Goal: Task Accomplishment & Management: Manage account settings

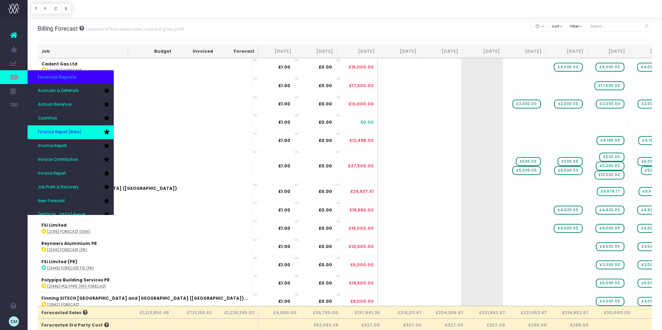
scroll to position [1, 0]
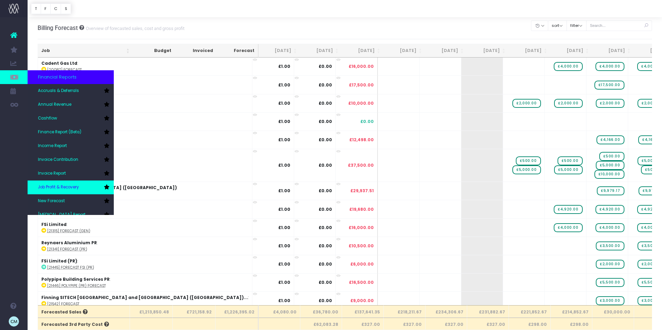
click at [64, 189] on span "Job Profit & Recovery" at bounding box center [58, 187] width 41 height 6
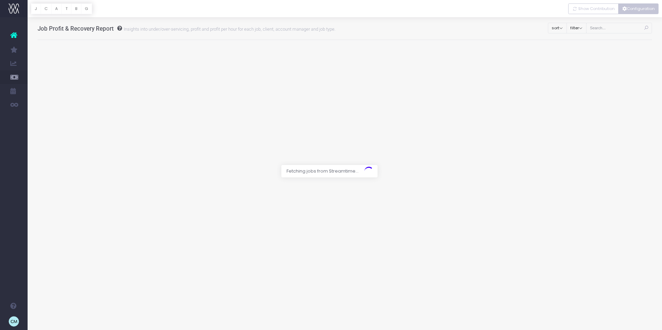
click at [638, 8] on button "Configuration" at bounding box center [638, 8] width 40 height 11
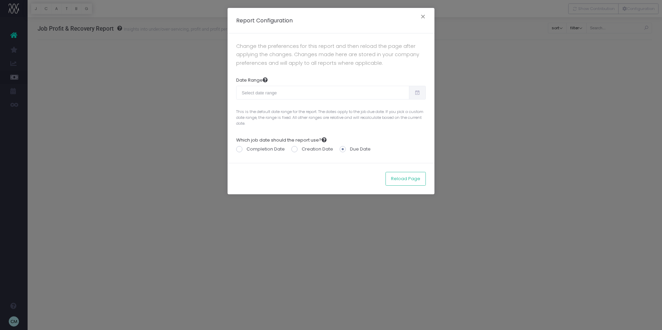
click at [419, 93] on icon at bounding box center [417, 93] width 6 height 0
type input "08-14-2025"
type input "09-12-2025"
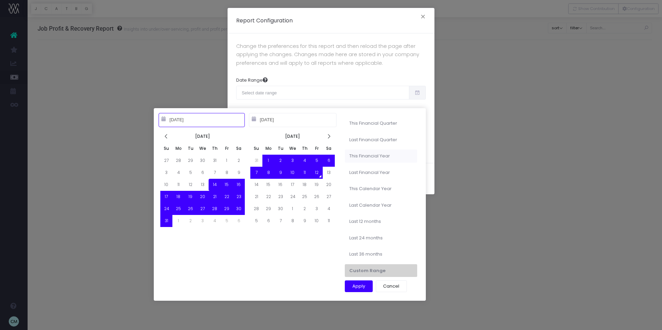
type input "10-01-2024"
type input "09-30-2025"
type input "08-14-2025"
type input "09-12-2025"
type input "10-01-2023"
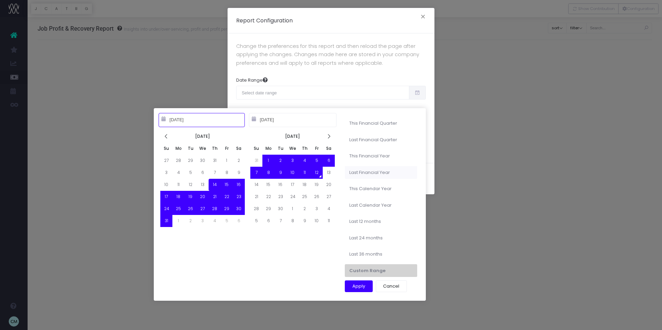
type input "09-30-2024"
type input "08-14-2025"
type input "09-12-2025"
type input "04-01-2025"
type input "06-30-2025"
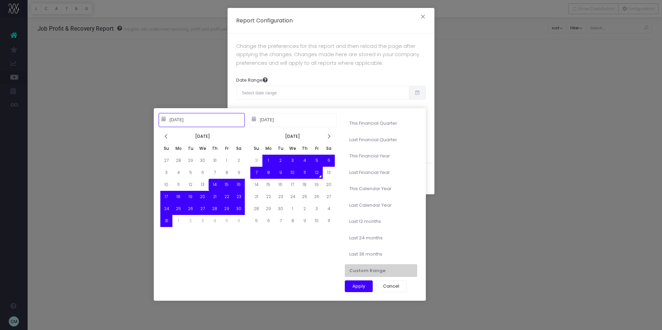
type input "08-14-2025"
type input "09-12-2025"
type input "10-01-2024"
type input "09-30-2025"
type input "08-14-2025"
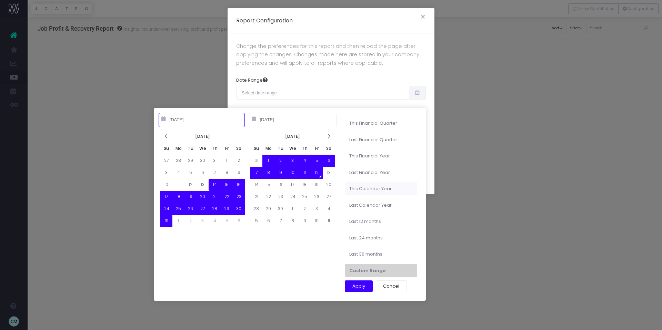
type input "09-12-2025"
type input "10-01-2023"
type input "09-30-2024"
type input "01-01-2025"
type input "12-31-2025"
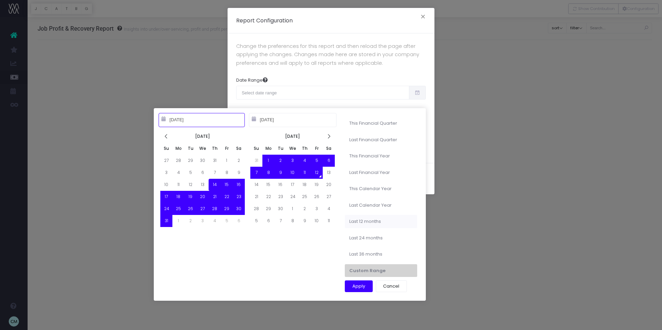
type input "01-01-2023"
type input "12-31-2023"
type input "08-14-2025"
type input "09-12-2025"
type input "09-12-2024"
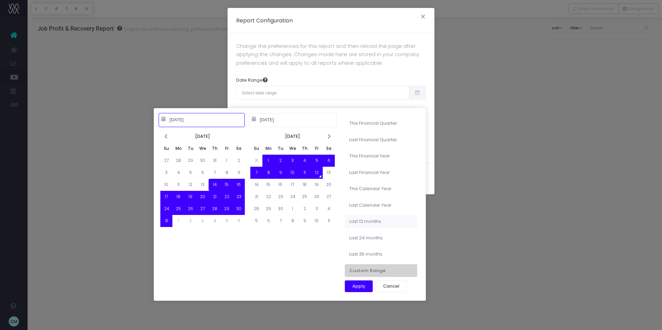
type input "09-11-2025"
click at [357, 220] on li "Last 12 months" at bounding box center [381, 221] width 72 height 13
type input "Sep 12th 2024 – Sep 11th 2025"
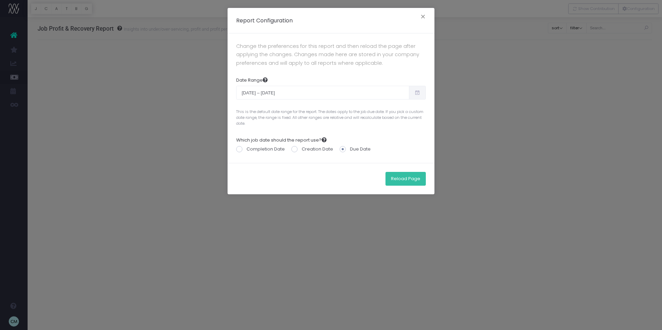
click at [407, 180] on button "Reload Page" at bounding box center [405, 179] width 40 height 14
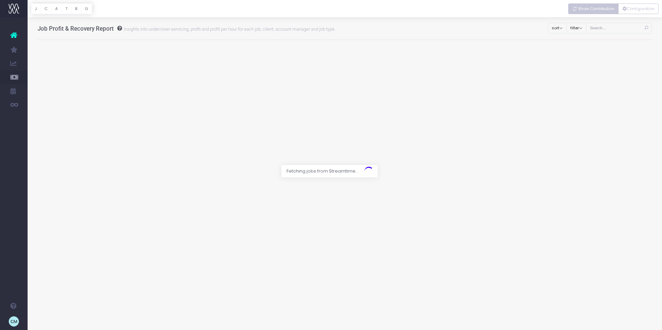
click at [590, 9] on span "Show Contribution" at bounding box center [596, 9] width 37 height 6
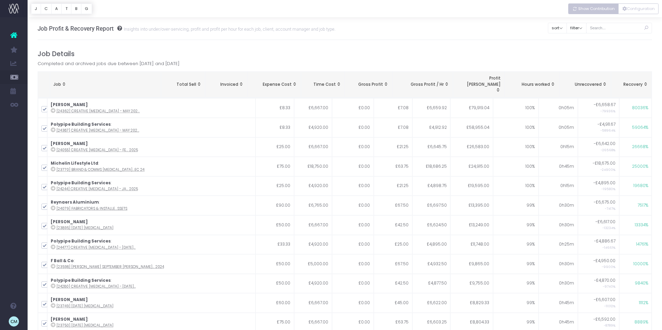
click at [589, 7] on span "Show Contribution" at bounding box center [596, 9] width 37 height 6
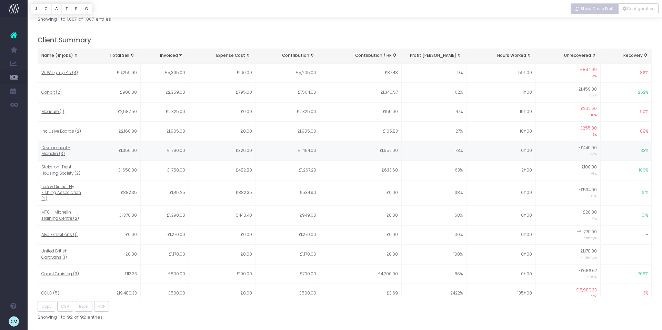
scroll to position [1232, 0]
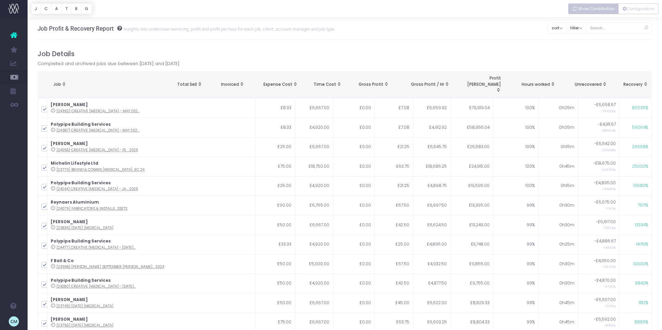
click at [601, 8] on span "Show Contribution" at bounding box center [596, 9] width 37 height 6
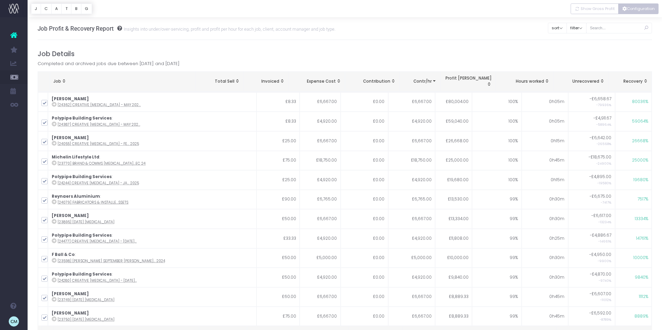
click at [638, 9] on button "Configuration" at bounding box center [638, 8] width 40 height 11
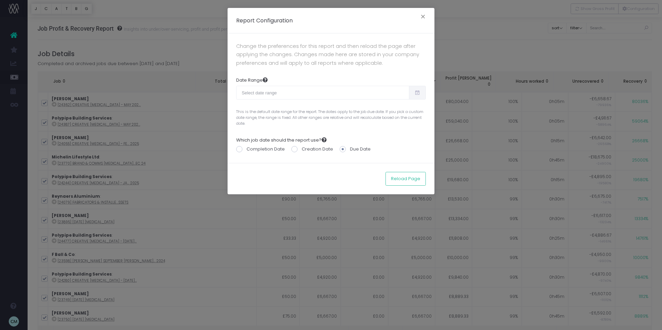
click at [416, 93] on icon at bounding box center [417, 93] width 6 height 0
type input "08-14-2025"
type input "09-12-2025"
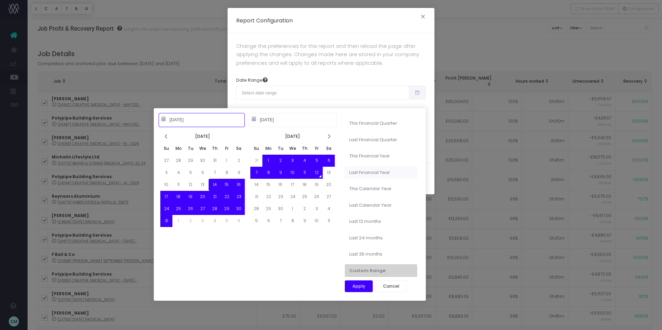
type input "07-01-2025"
type input "09-30-2025"
type input "04-01-2025"
type input "06-30-2025"
type input "10-01-2024"
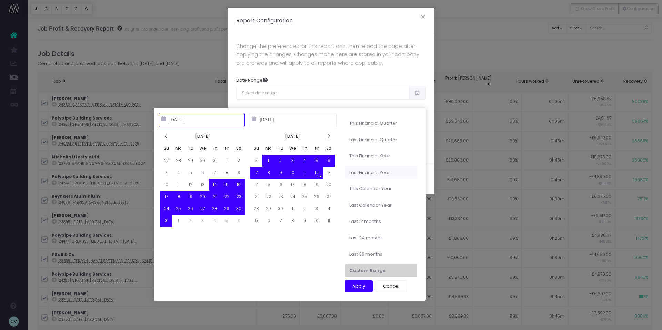
type input "09-30-2025"
type input "10-01-2023"
type input "09-30-2024"
type input "01-01-2025"
type input "12-31-2025"
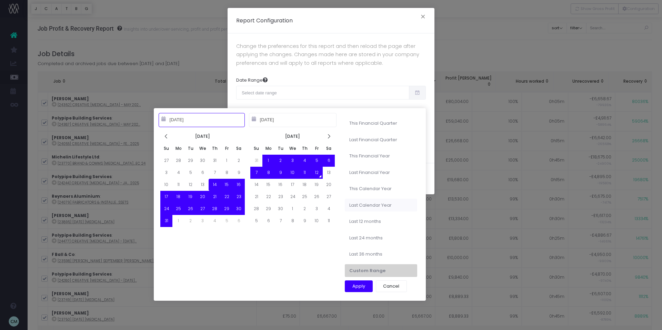
type input "08-14-2025"
type input "09-12-2025"
type input "01-01-2023"
type input "12-31-2023"
type input "08-14-2025"
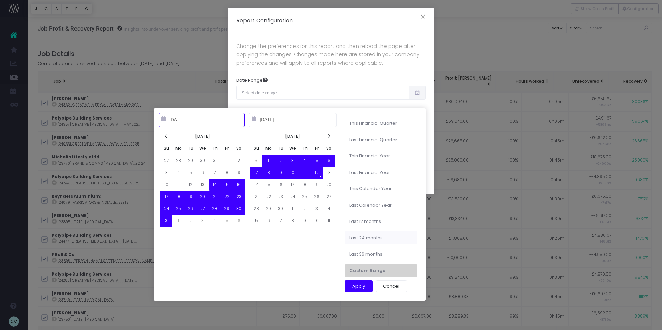
type input "09-12-2025"
type input "09-12-2024"
type input "09-11-2025"
type input "08-14-2025"
type input "09-12-2025"
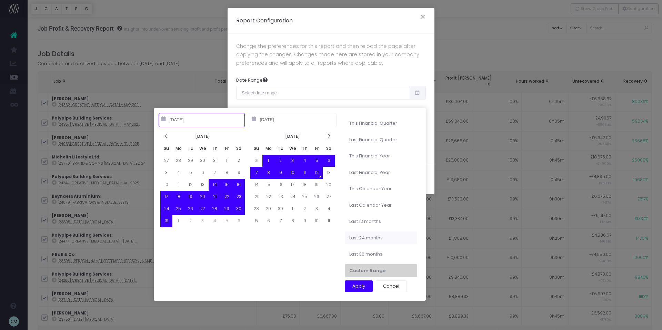
type input "09-12-2023"
type input "09-11-2025"
type input "08-14-2025"
type input "09-12-2025"
type input "09-12-2024"
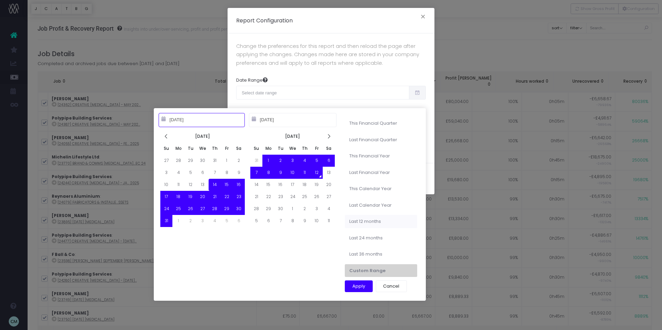
type input "09-11-2025"
click at [368, 218] on li "Last 12 months" at bounding box center [381, 221] width 72 height 13
type input "Sep 12th 2024 – Sep 11th 2025"
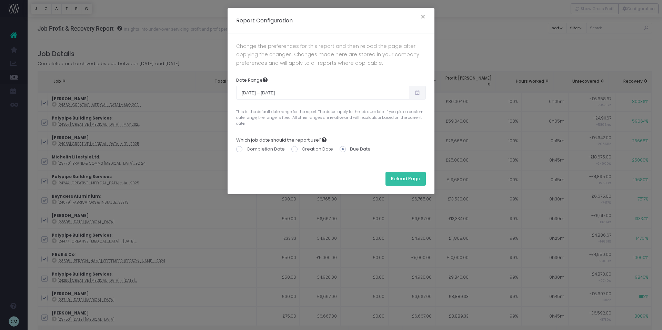
click at [404, 178] on button "Reload Page" at bounding box center [405, 179] width 40 height 14
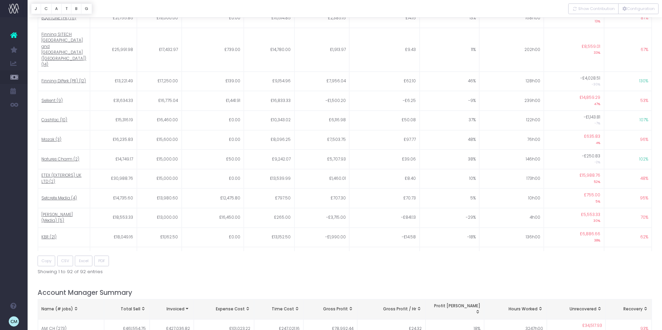
scroll to position [808, 0]
